Goal: Task Accomplishment & Management: Manage account settings

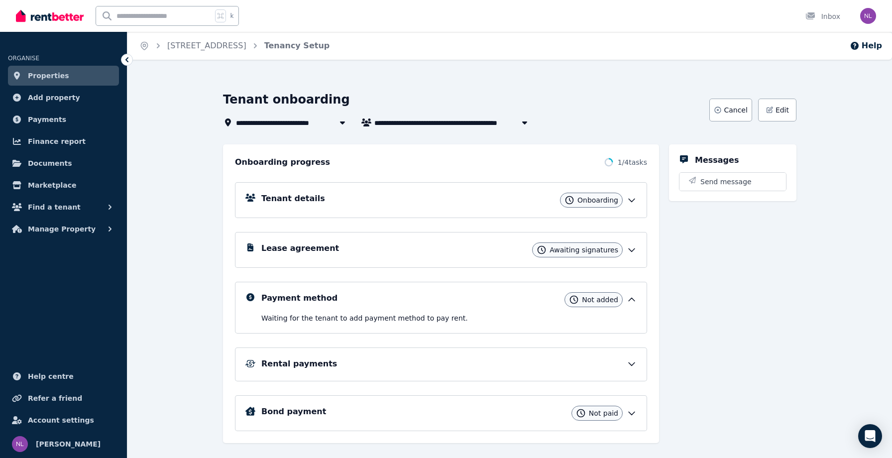
click at [630, 198] on icon at bounding box center [632, 200] width 10 height 10
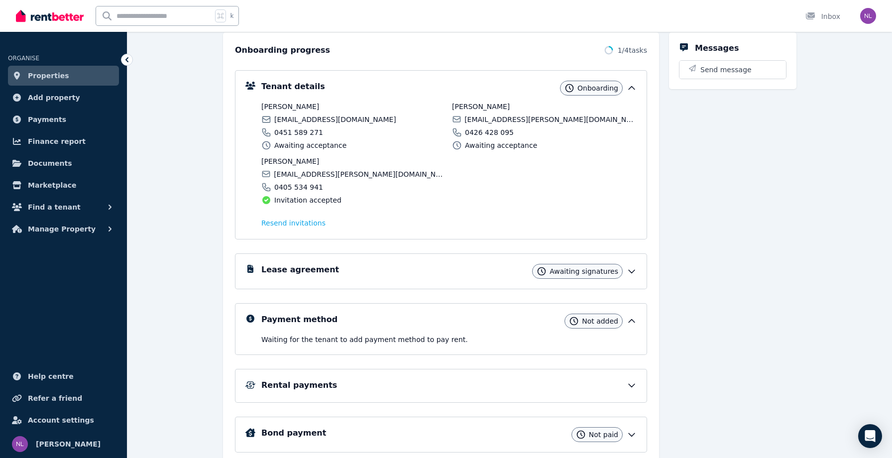
scroll to position [113, 0]
click at [631, 267] on icon at bounding box center [632, 270] width 10 height 10
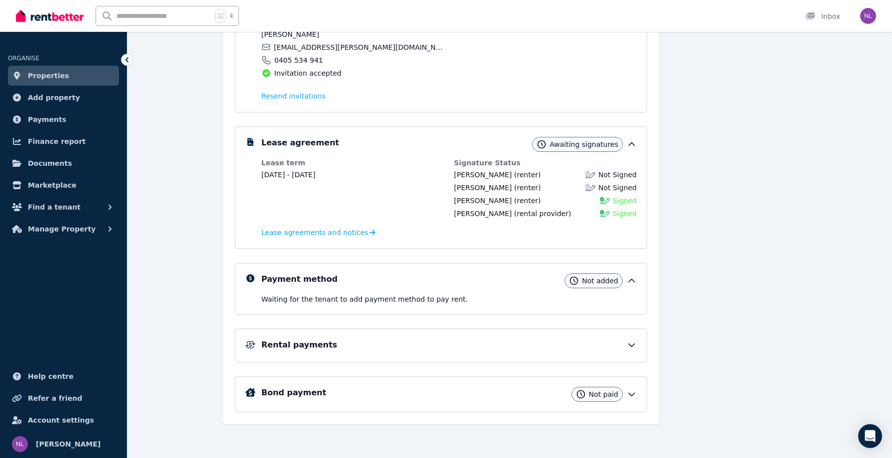
scroll to position [239, 0]
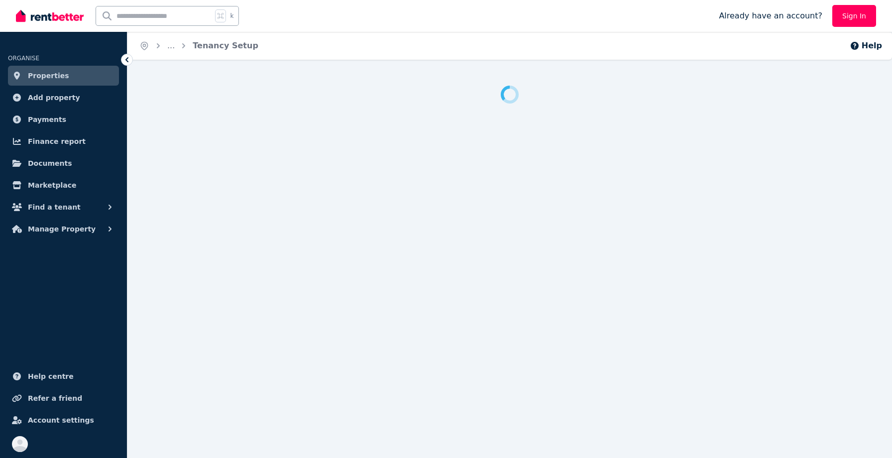
scroll to position [10, 0]
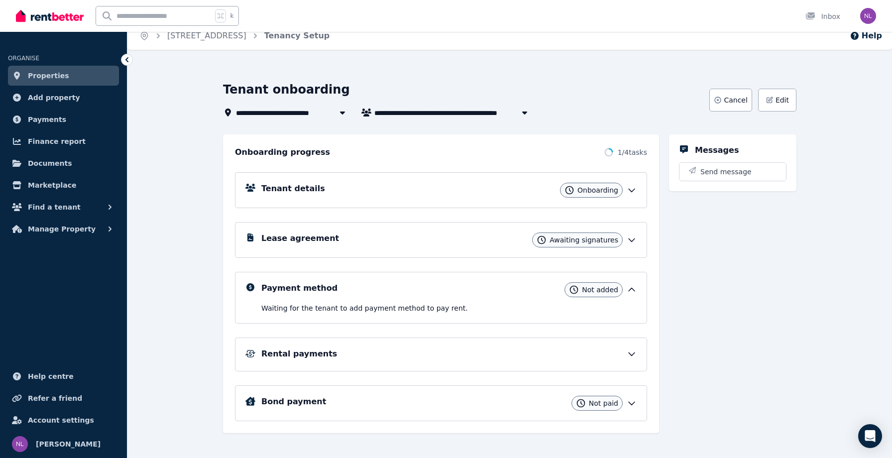
click at [635, 189] on icon at bounding box center [632, 190] width 10 height 10
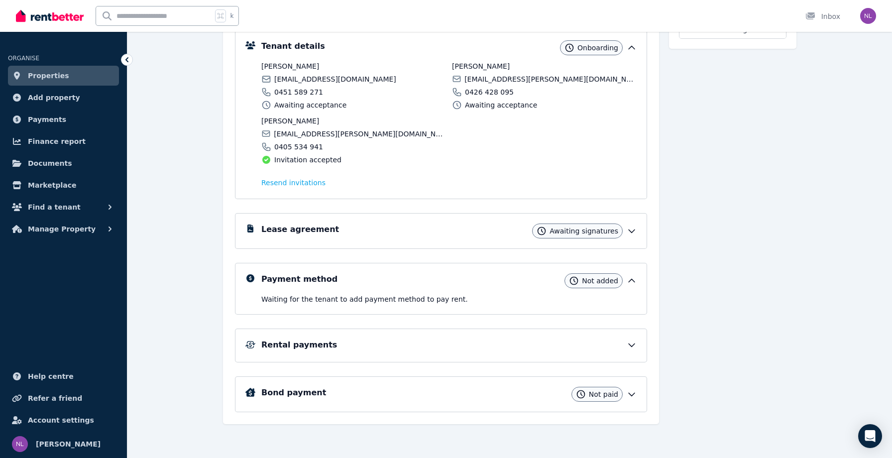
scroll to position [152, 0]
click at [627, 341] on icon at bounding box center [632, 345] width 10 height 10
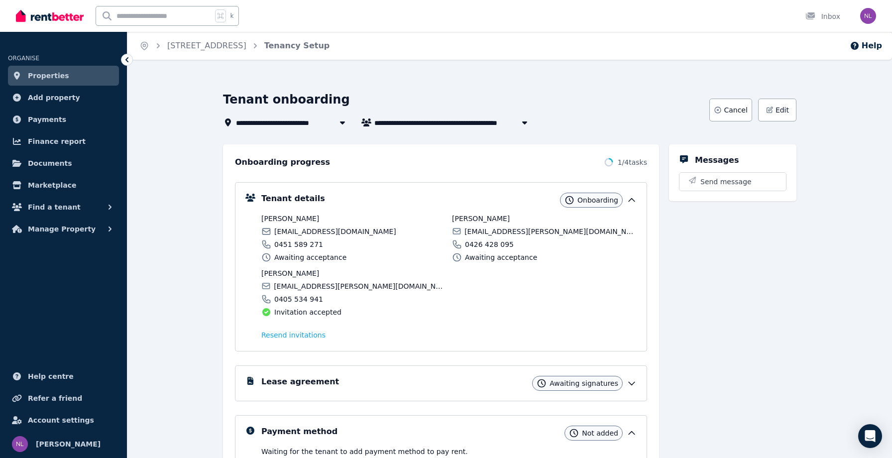
scroll to position [0, 0]
click at [67, 97] on span "Add property" at bounding box center [54, 98] width 52 height 12
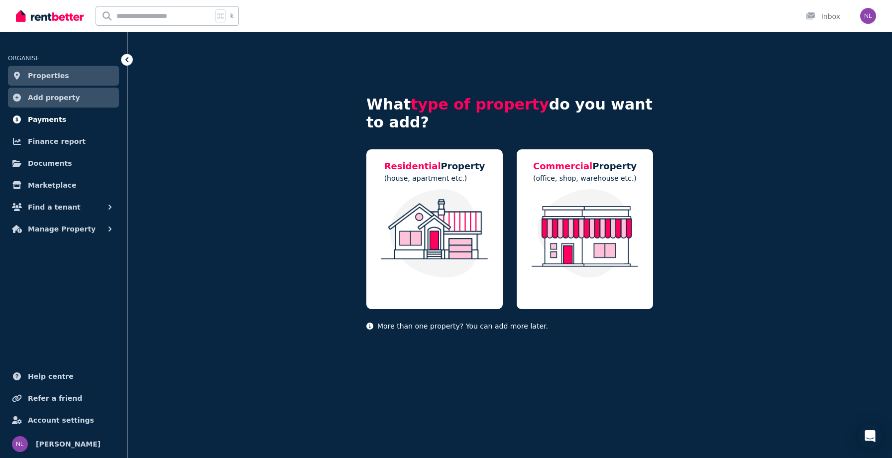
click at [40, 115] on span "Payments" at bounding box center [47, 119] width 38 height 12
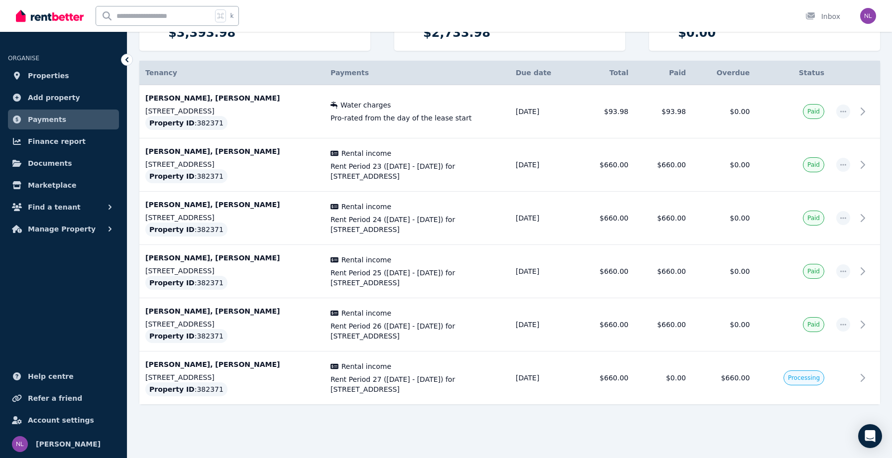
scroll to position [158, 0]
click at [864, 382] on icon at bounding box center [866, 378] width 12 height 12
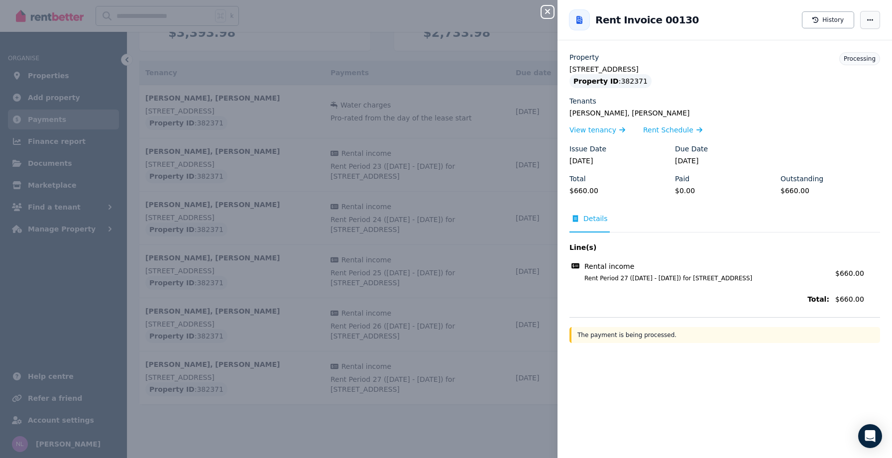
click at [867, 21] on icon "button" at bounding box center [870, 19] width 8 height 7
click at [735, 122] on div "[PERSON_NAME], [PERSON_NAME] View tenancy Rent Schedule" at bounding box center [724, 122] width 311 height 28
click at [434, 215] on div "Close panel Back to Rent Invoice 00130 History Property [STREET_ADDRESS] Proper…" at bounding box center [446, 229] width 892 height 458
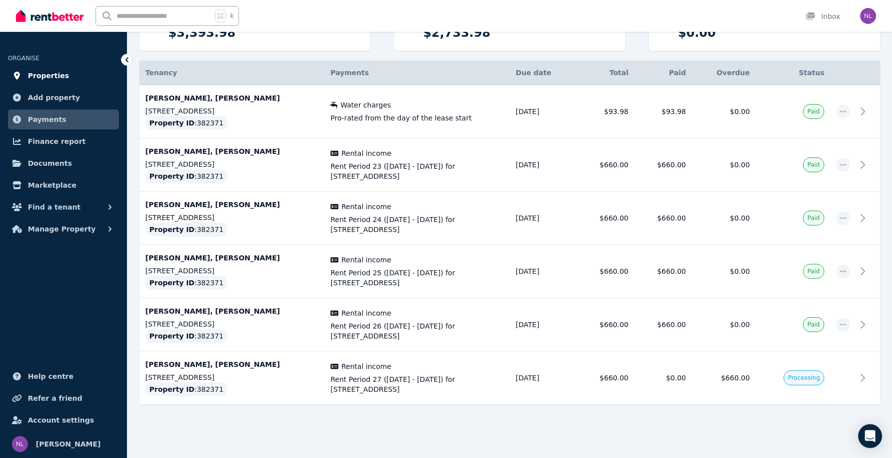
click at [56, 70] on span "Properties" at bounding box center [48, 76] width 41 height 12
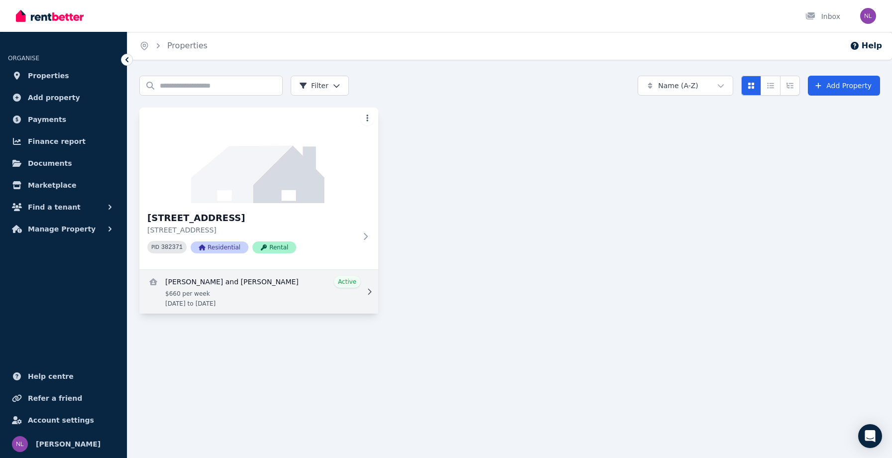
click at [267, 293] on link "View details for Sofiia Salnikova and Artem Salnikov" at bounding box center [258, 292] width 239 height 44
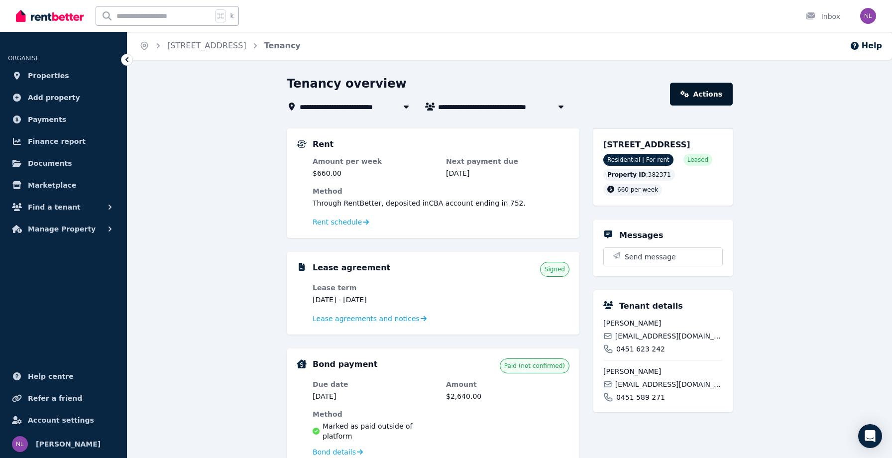
click at [682, 95] on link "Actions" at bounding box center [701, 94] width 63 height 23
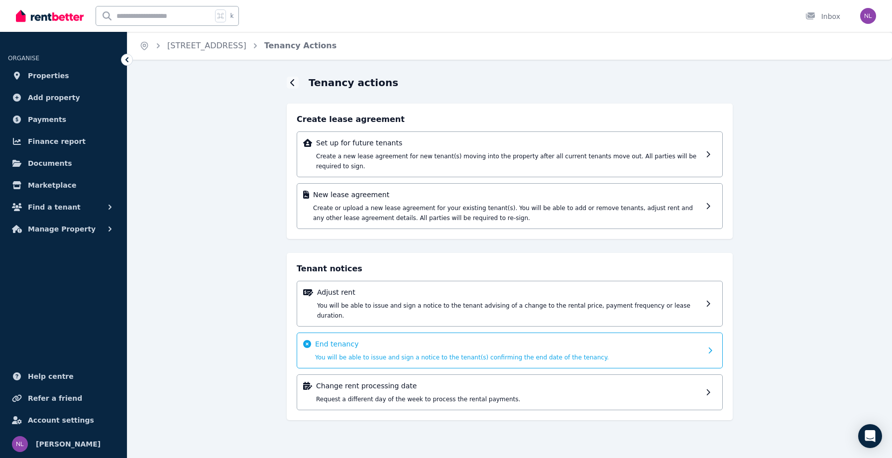
click at [703, 335] on div "End tenancy You will be able to issue and sign a notice to the tenant(s) confir…" at bounding box center [510, 350] width 426 height 36
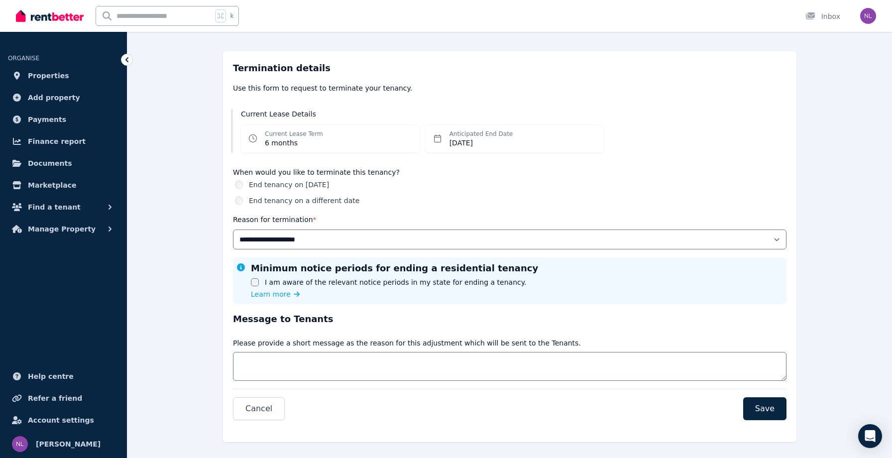
scroll to position [71, 0]
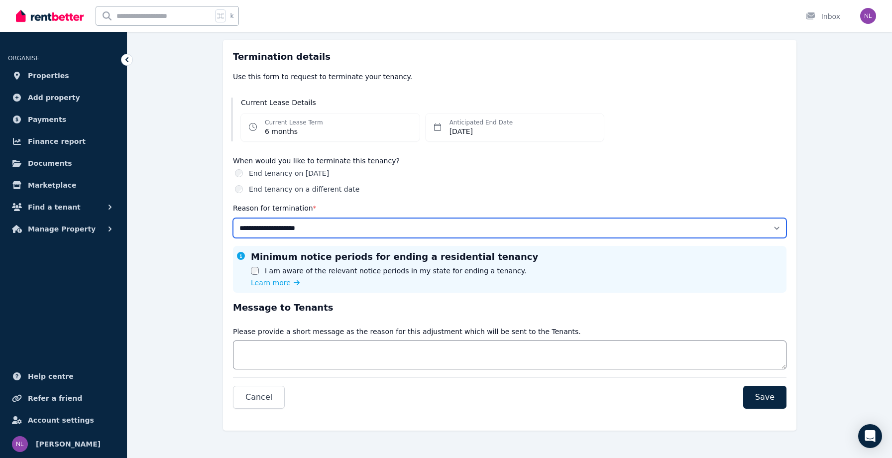
select select "**********"
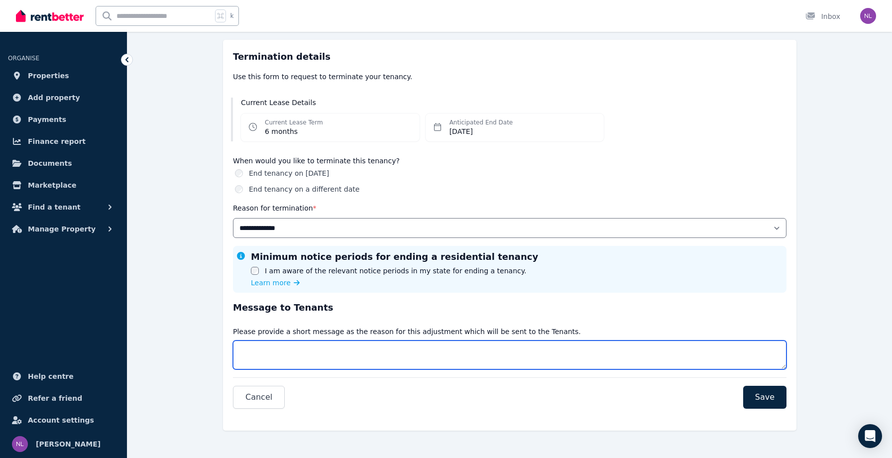
click at [264, 345] on textarea "Message" at bounding box center [509, 354] width 553 height 29
type textarea "*"
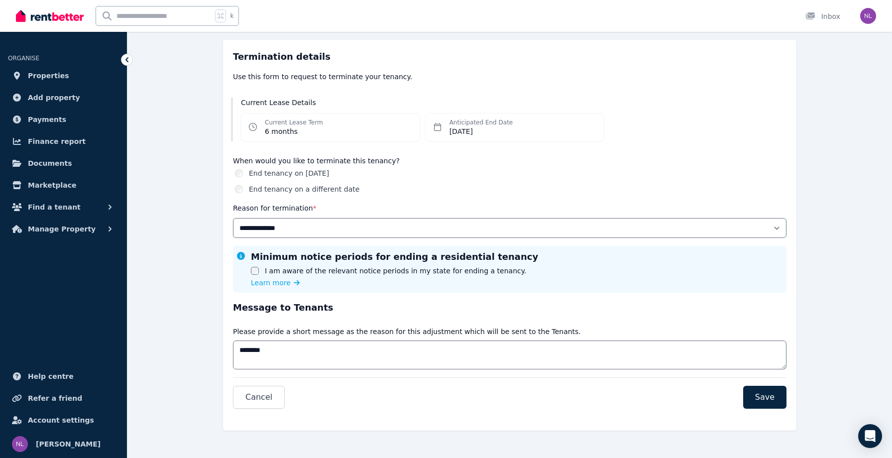
click at [294, 217] on div "**********" at bounding box center [509, 220] width 553 height 36
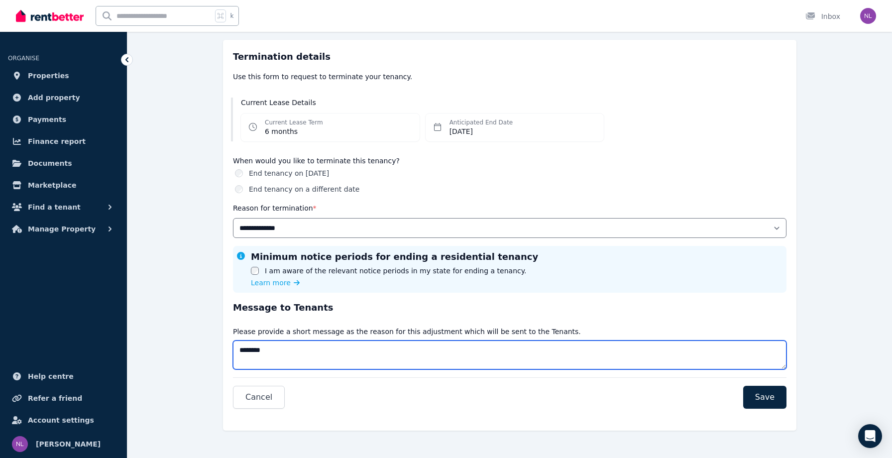
click at [310, 351] on textarea "*******" at bounding box center [509, 354] width 553 height 29
type textarea "**********"
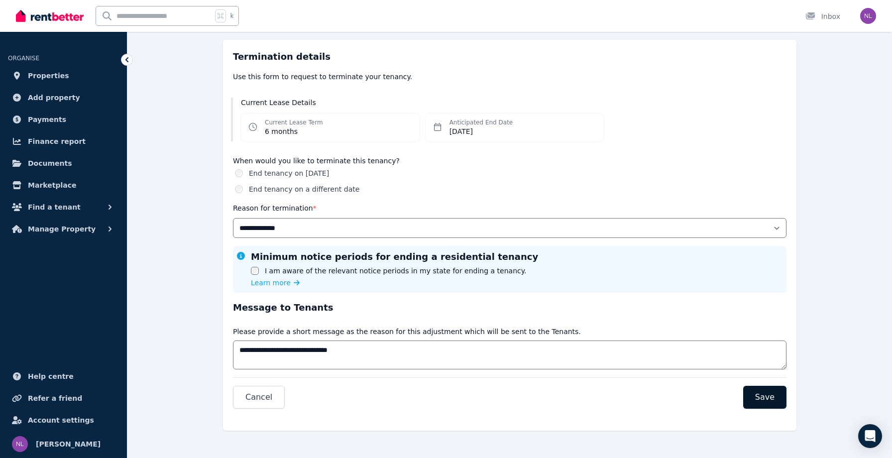
click at [765, 401] on span "Save" at bounding box center [764, 397] width 19 height 12
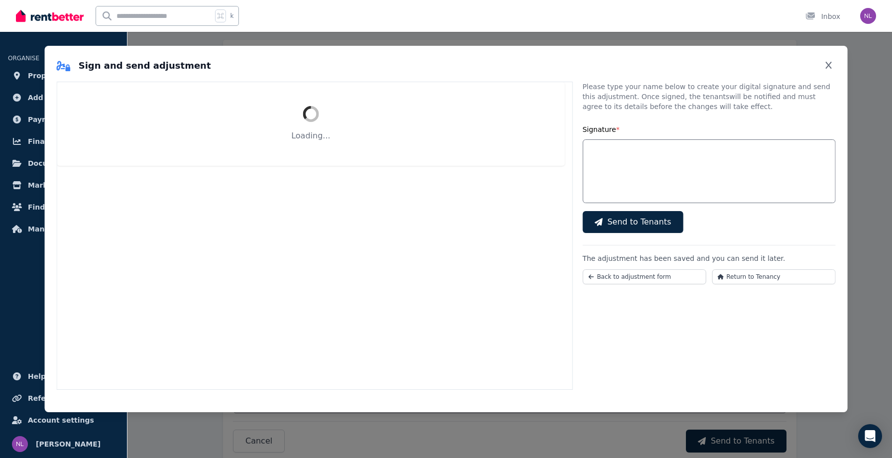
select select "**********"
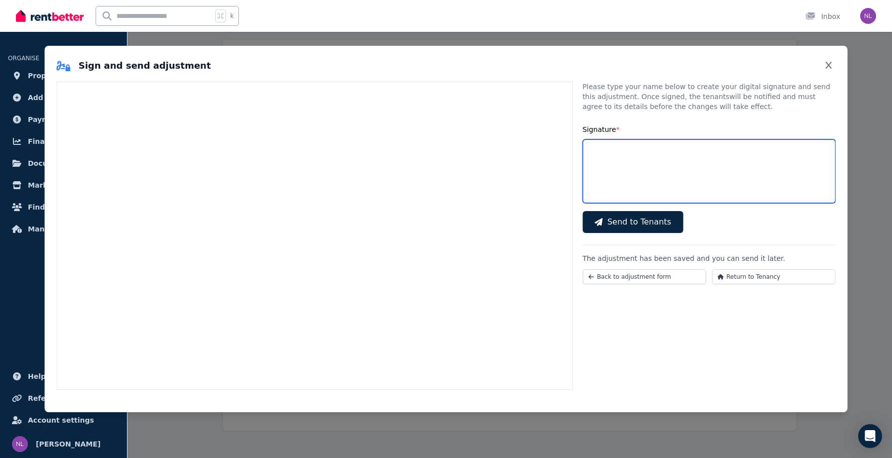
click at [692, 143] on input "Signature *" at bounding box center [708, 171] width 253 height 64
type input "**********"
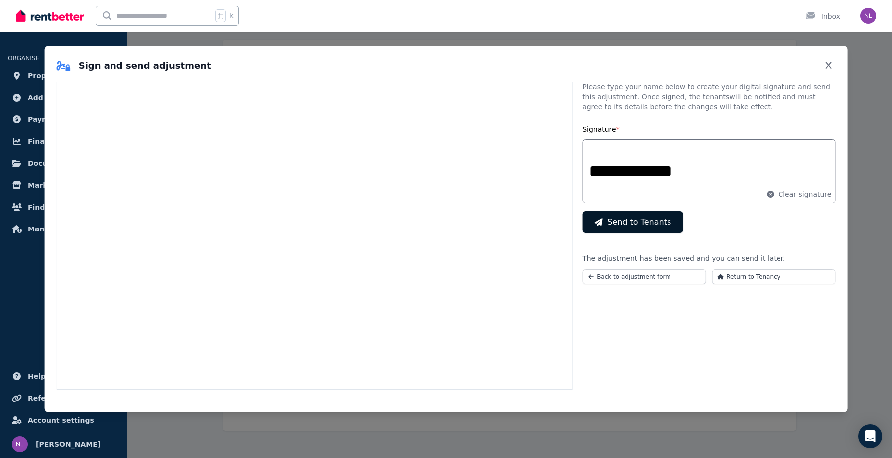
click at [636, 226] on span "Send to Tenants" at bounding box center [639, 222] width 64 height 12
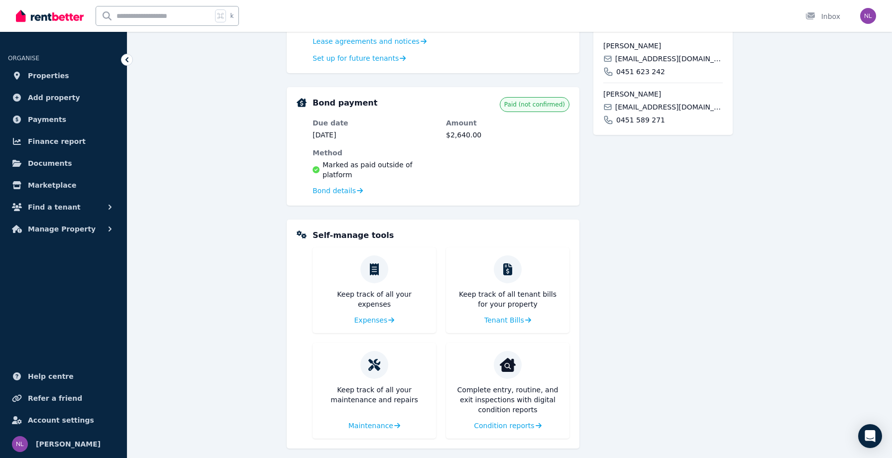
scroll to position [381, 0]
click at [344, 186] on span "Bond details" at bounding box center [334, 191] width 43 height 10
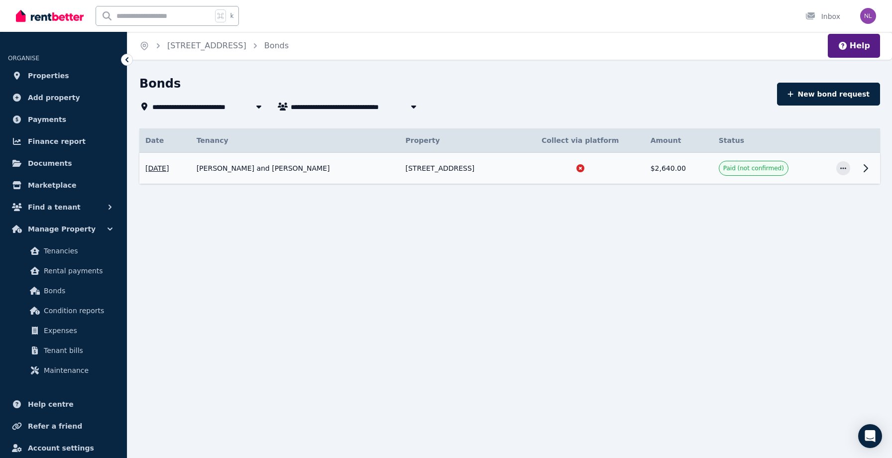
click at [869, 169] on icon at bounding box center [866, 168] width 12 height 12
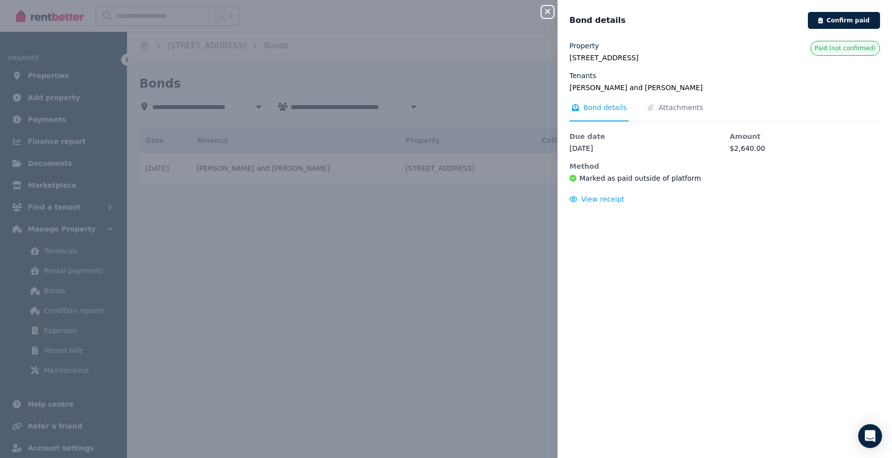
click at [551, 5] on div "Close panel" at bounding box center [552, 9] width 20 height 18
click at [539, 15] on div "Close panel Bond details Confirm paid Property [STREET_ADDRESS] Tenants [PERSON…" at bounding box center [446, 229] width 892 height 458
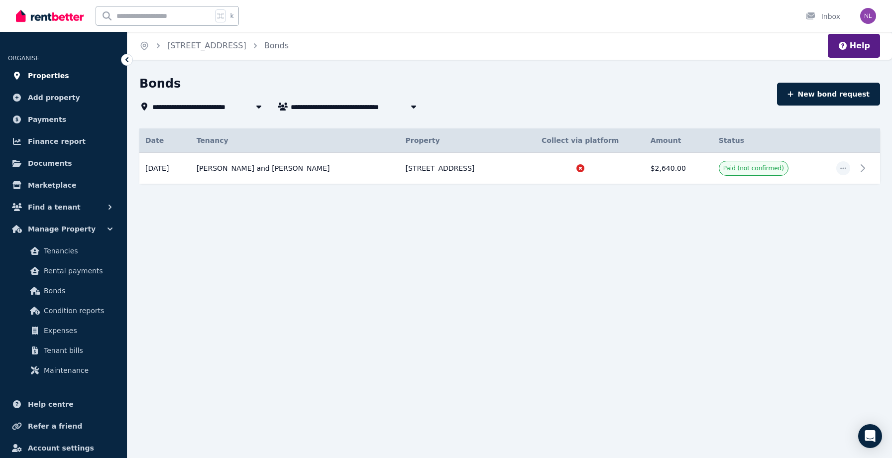
click at [54, 76] on span "Properties" at bounding box center [48, 76] width 41 height 12
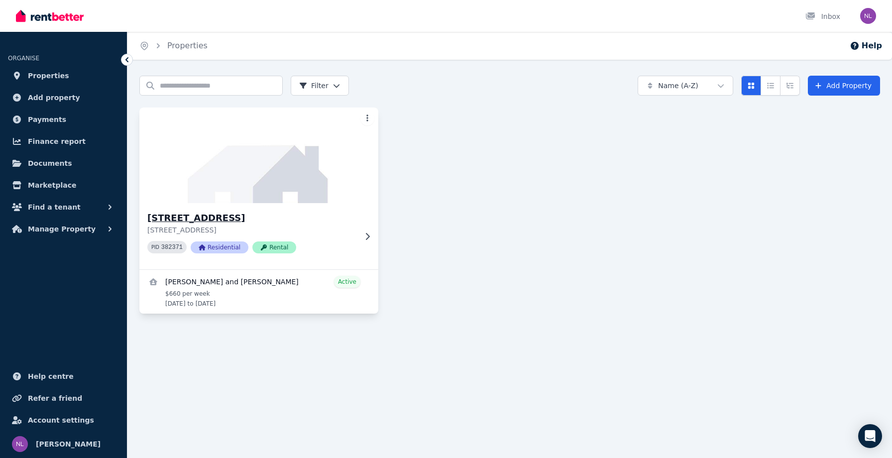
click at [373, 235] on div "[STREET_ADDRESS] PID 382371 Residential Rental" at bounding box center [258, 236] width 239 height 66
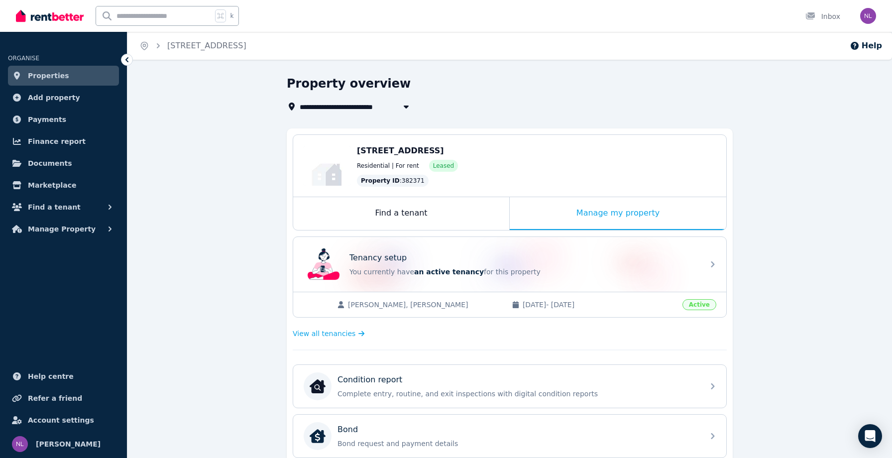
click at [403, 103] on icon "button" at bounding box center [406, 107] width 10 height 8
type input "**********"
click at [472, 72] on div "**********" at bounding box center [446, 229] width 892 height 458
click at [337, 334] on span "View all tenancies" at bounding box center [324, 333] width 63 height 10
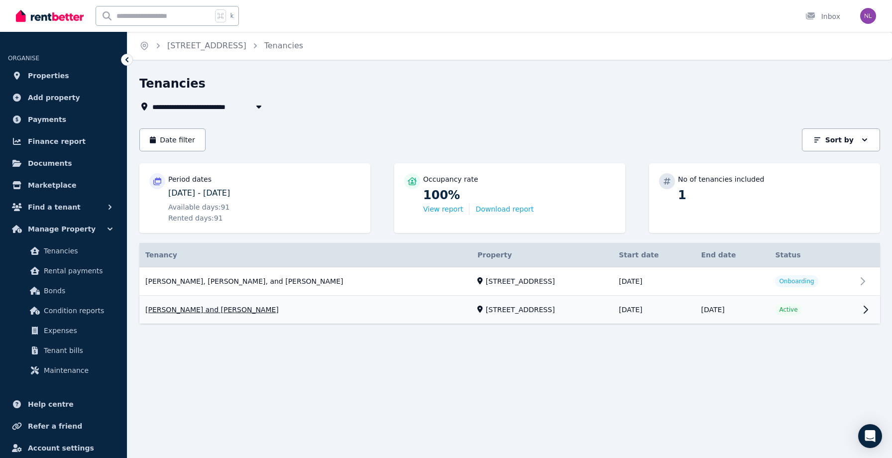
click at [864, 296] on link "View property details" at bounding box center [509, 310] width 741 height 28
